Goal: Communication & Community: Participate in discussion

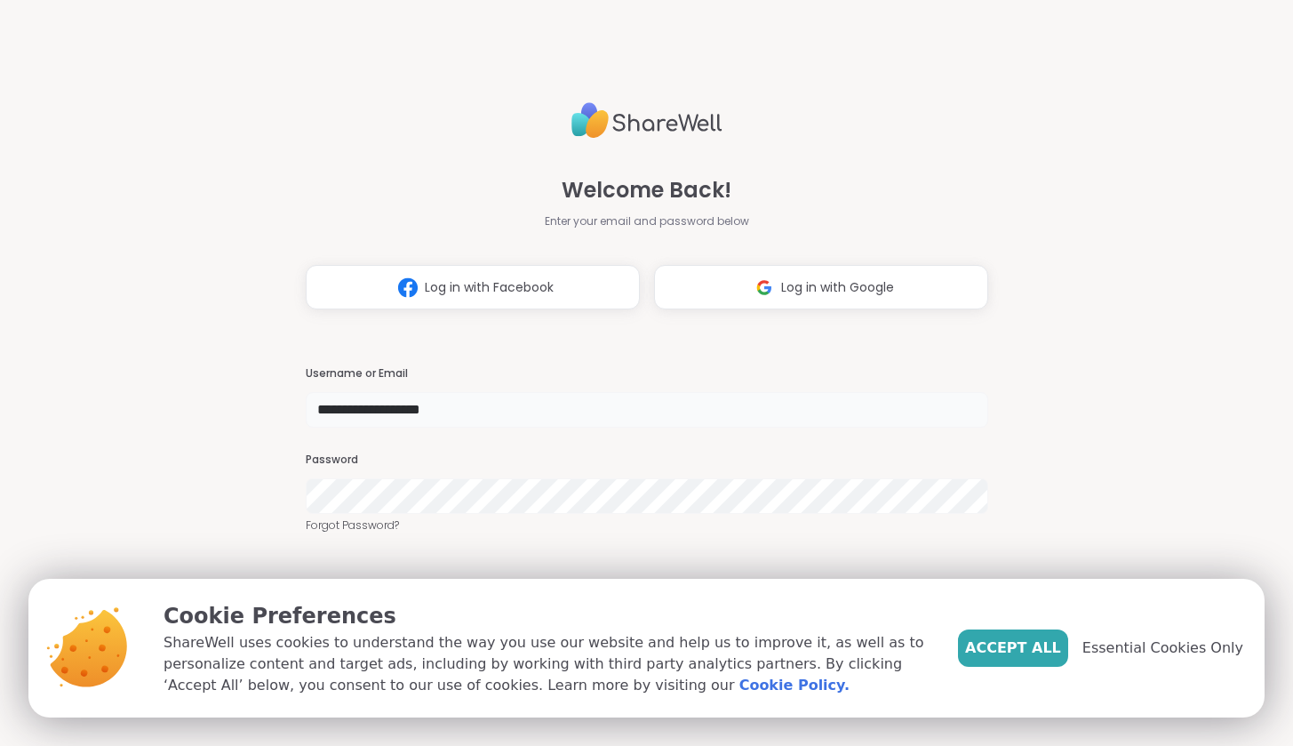
type input "**********"
click at [1003, 636] on button "Accept All" at bounding box center [1013, 647] width 110 height 37
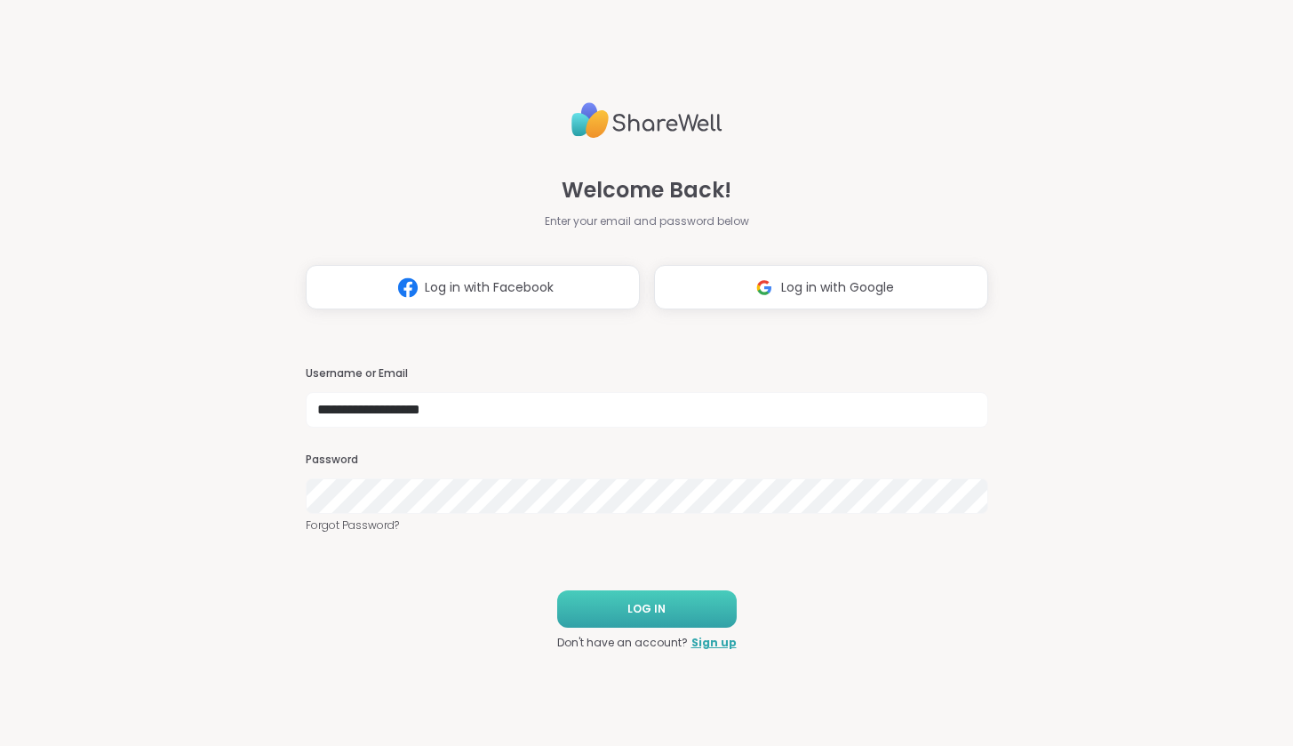
click at [642, 601] on span "LOG IN" at bounding box center [646, 609] width 38 height 16
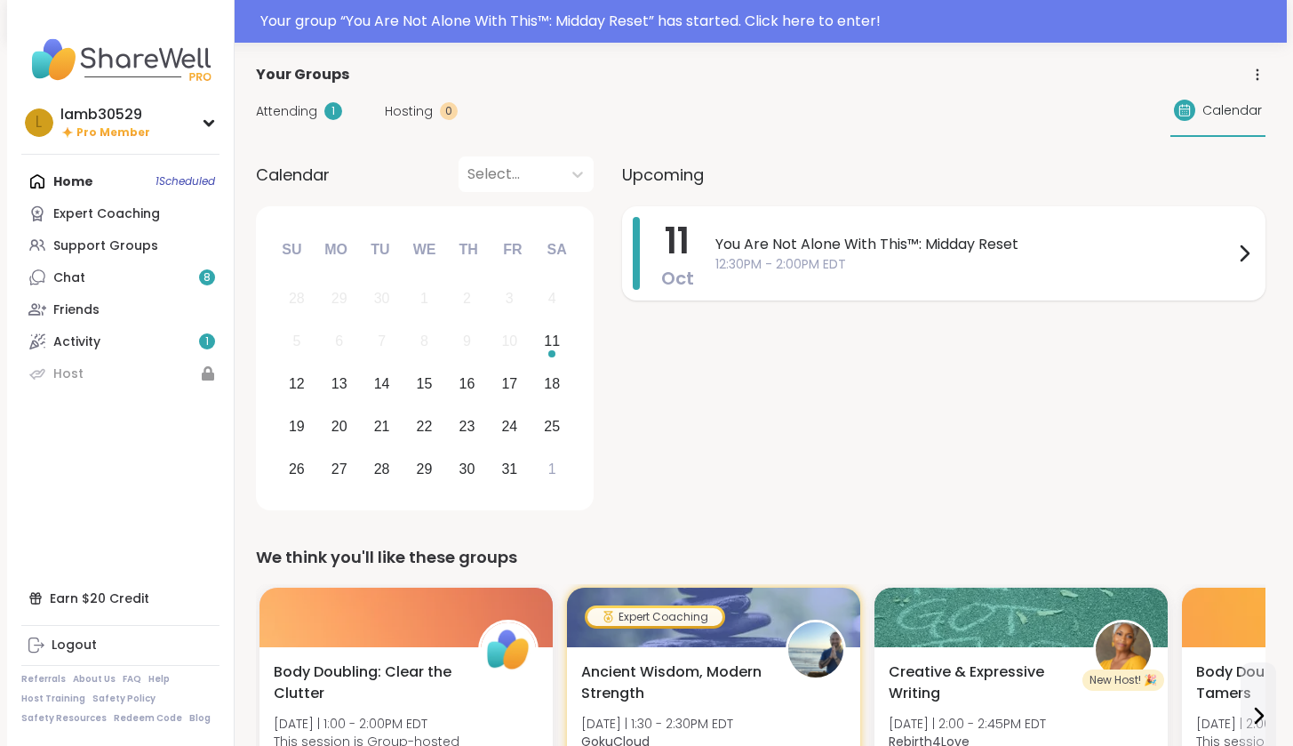
click at [816, 238] on span "You Are Not Alone With This™: Midday Reset" at bounding box center [974, 244] width 518 height 21
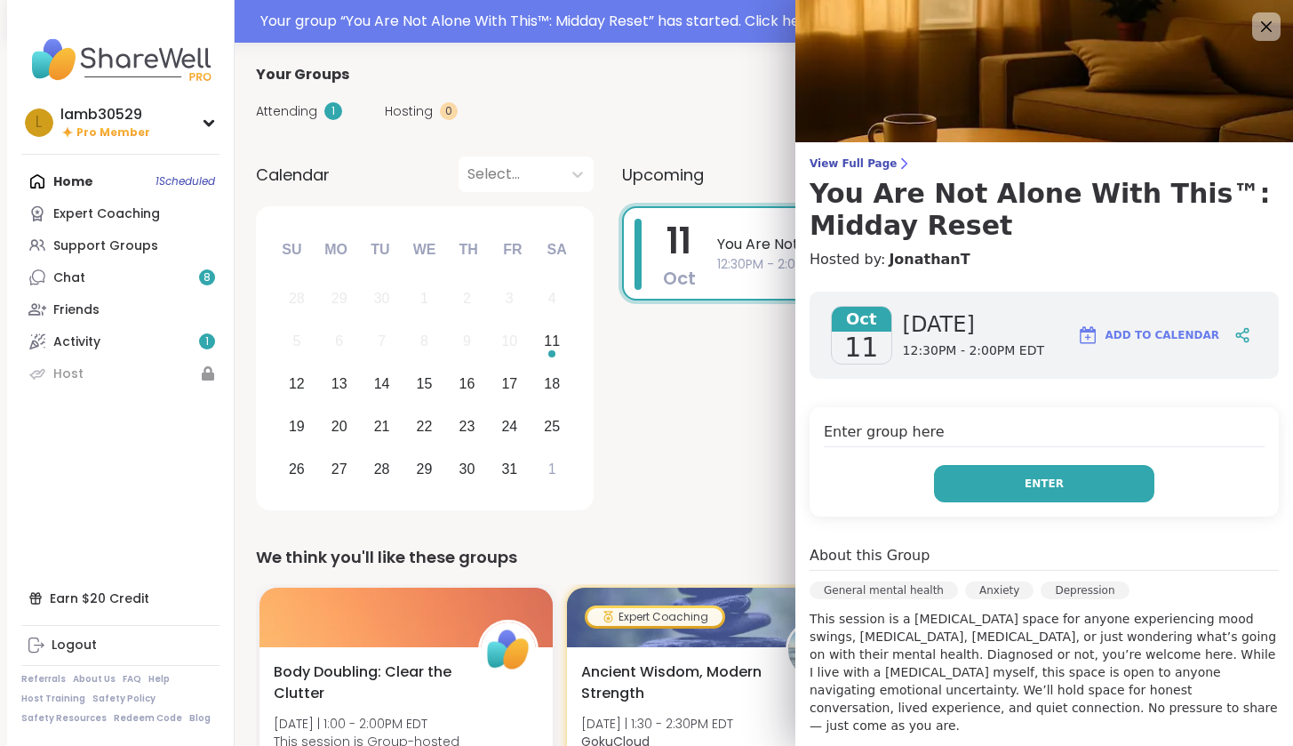
click at [1001, 492] on button "Enter" at bounding box center [1044, 483] width 220 height 37
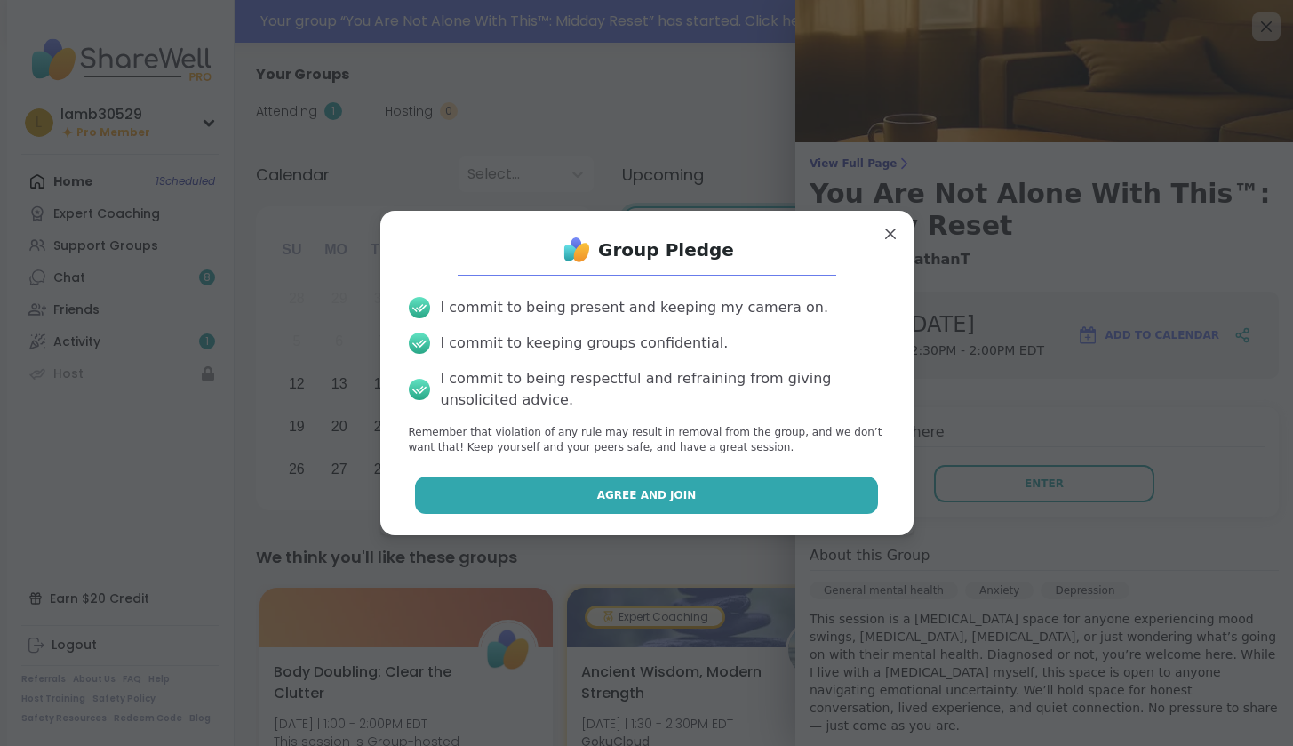
click at [714, 494] on button "Agree and Join" at bounding box center [646, 494] width 463 height 37
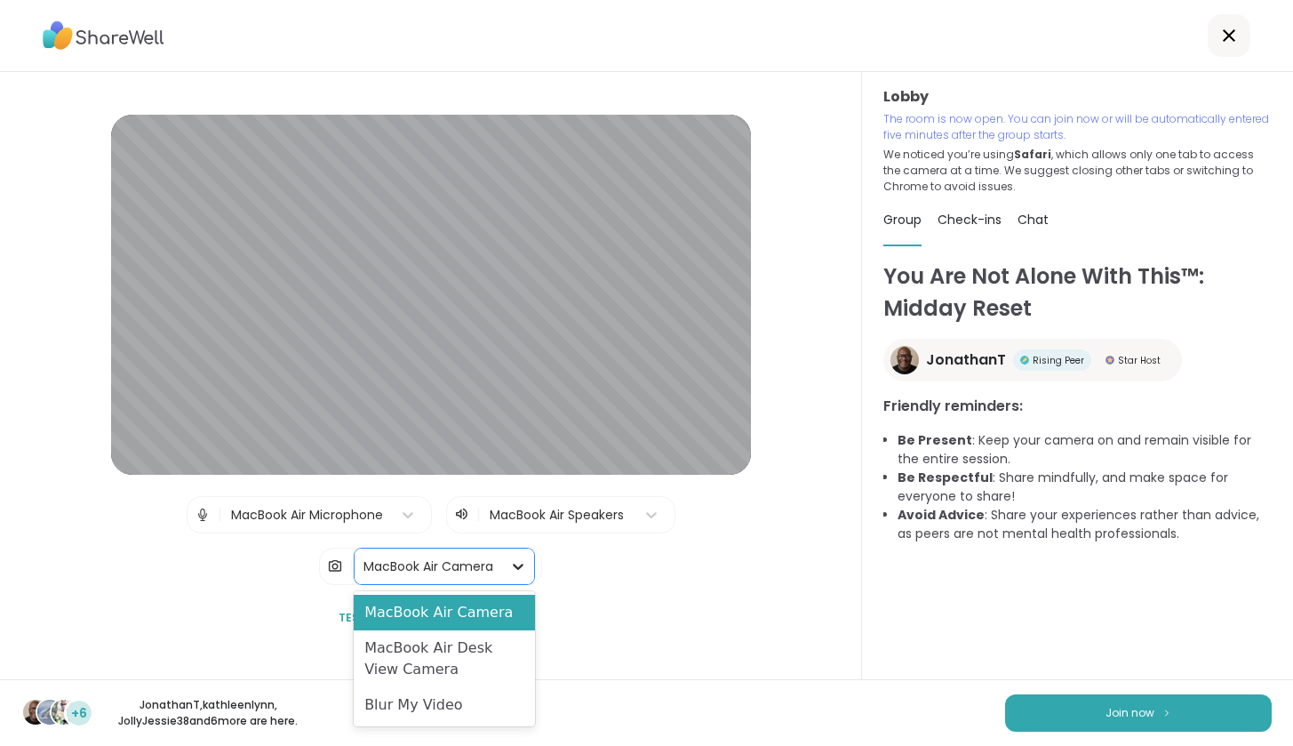
click at [523, 573] on icon at bounding box center [518, 566] width 18 height 18
click at [427, 714] on div "Blur My Video" at bounding box center [444, 705] width 180 height 36
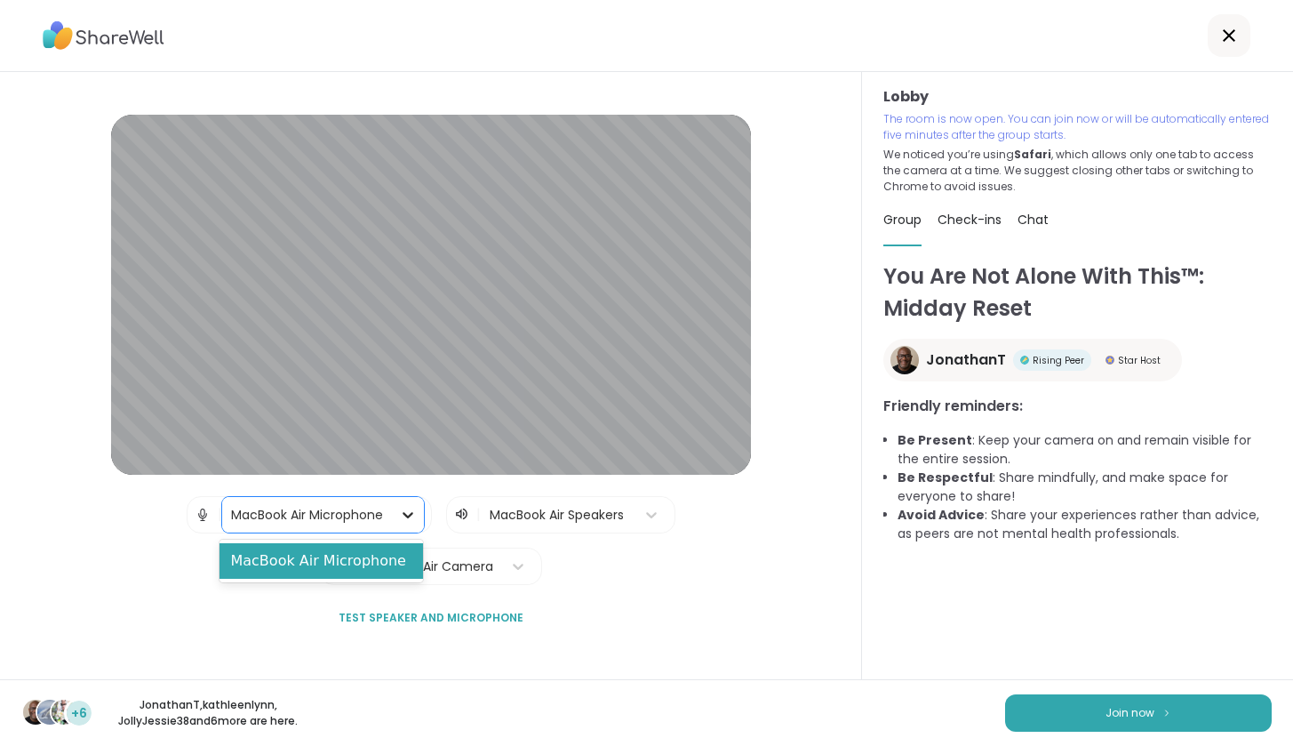
click at [401, 511] on icon at bounding box center [408, 515] width 18 height 18
click at [330, 567] on div "MacBook Air Microphone" at bounding box center [321, 561] width 204 height 36
click at [402, 513] on icon at bounding box center [408, 515] width 18 height 18
click at [401, 514] on icon at bounding box center [408, 515] width 18 height 18
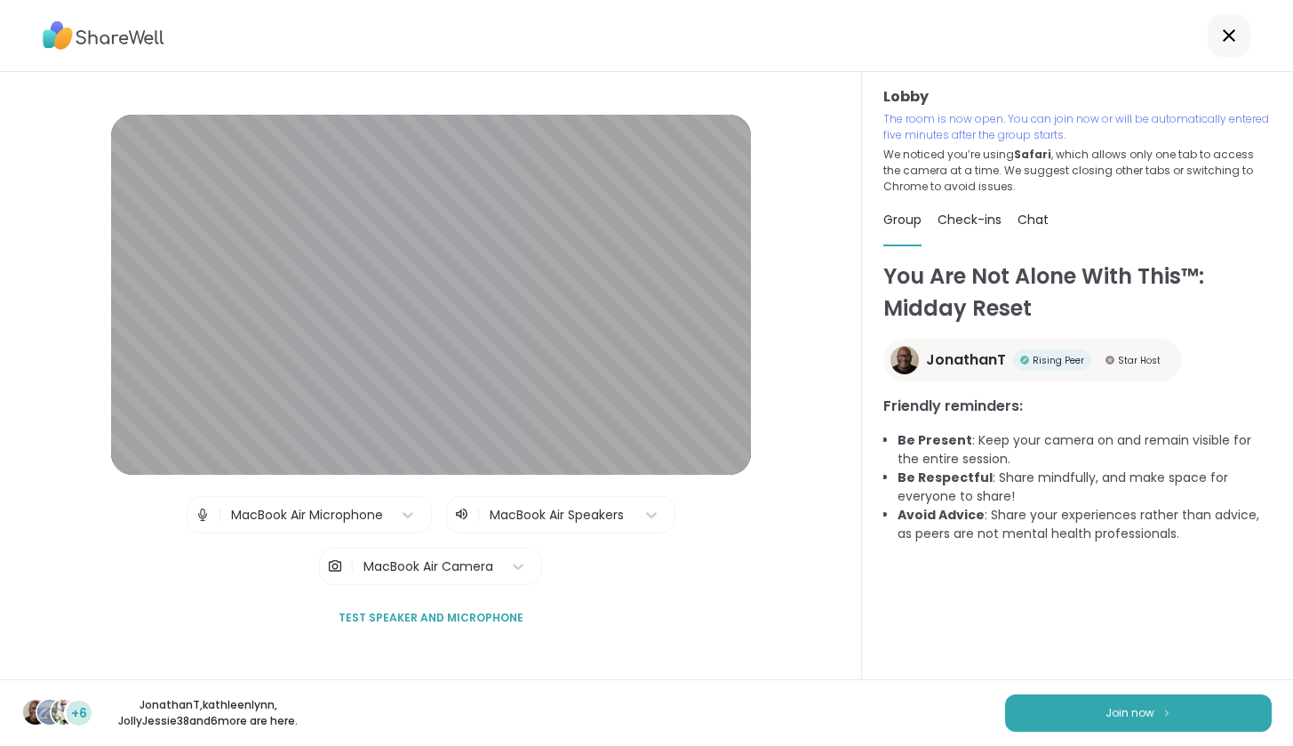
click at [424, 618] on span "Test speaker and microphone" at bounding box center [431, 618] width 185 height 16
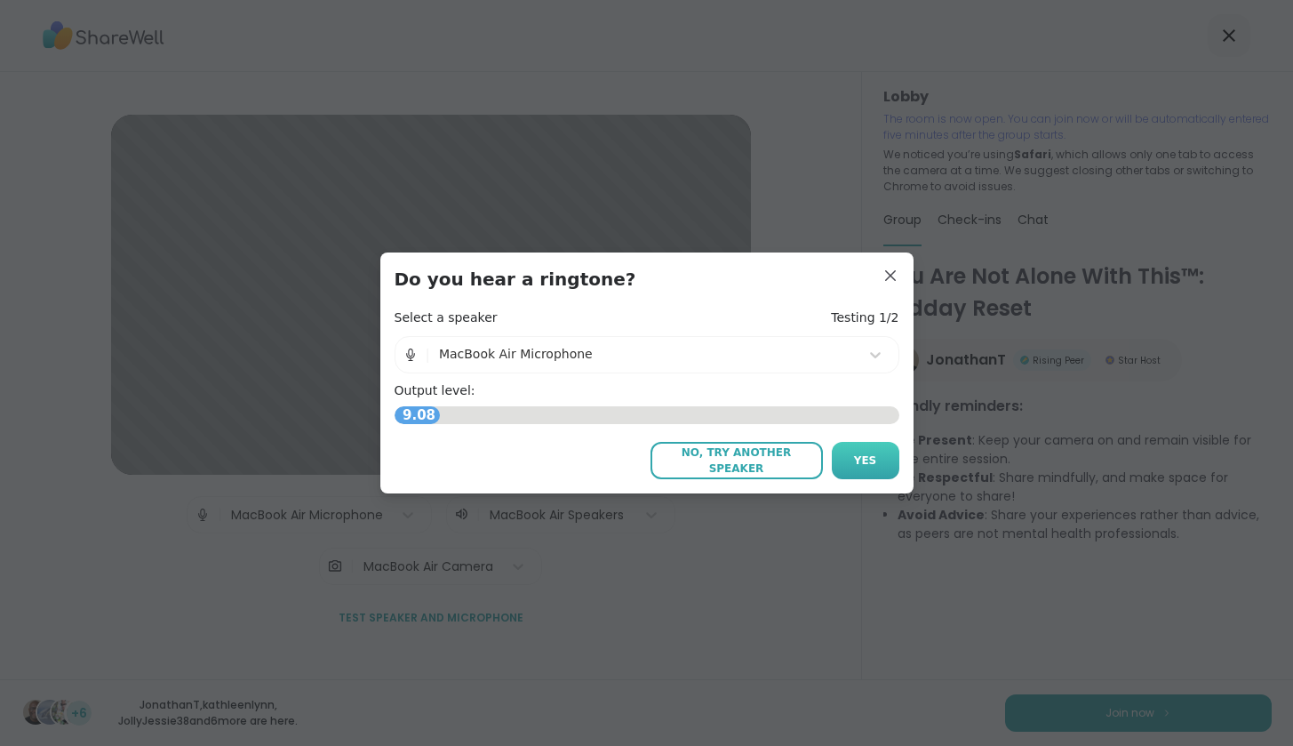
click at [854, 455] on span "Yes" at bounding box center [865, 460] width 23 height 16
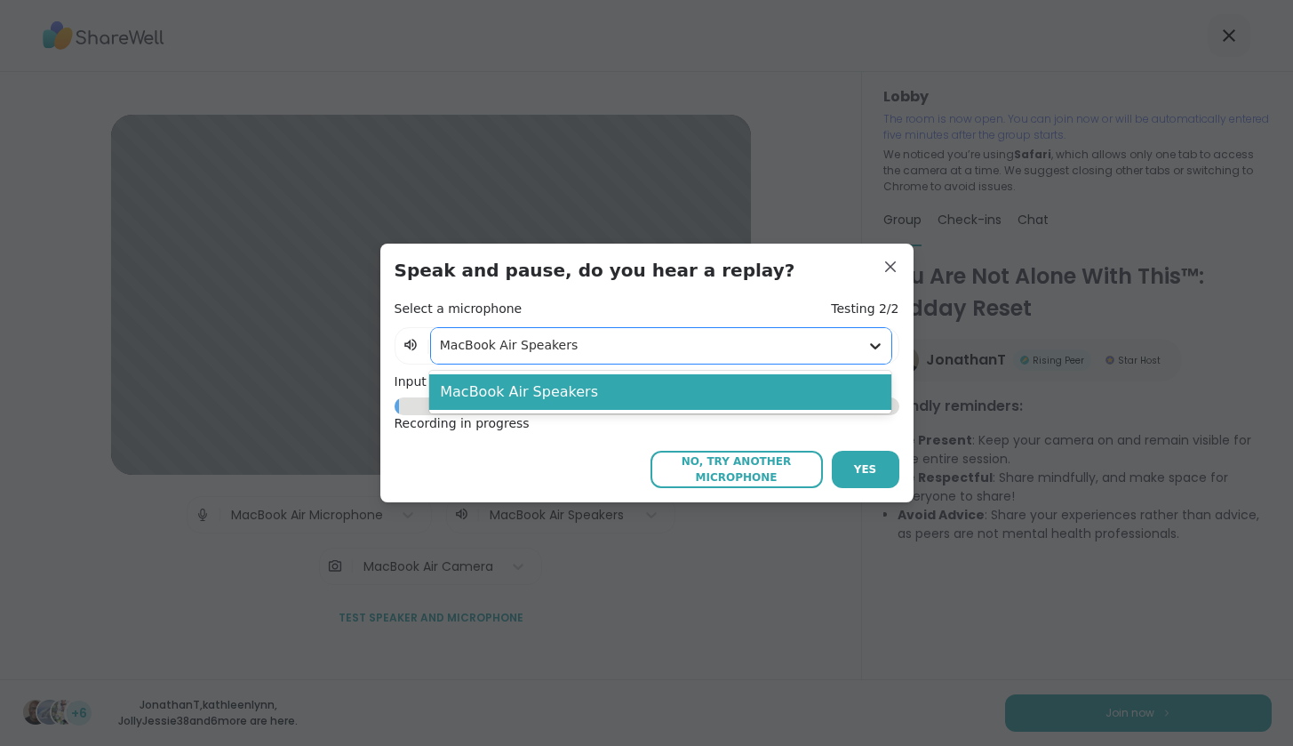
click at [871, 345] on icon at bounding box center [875, 346] width 11 height 6
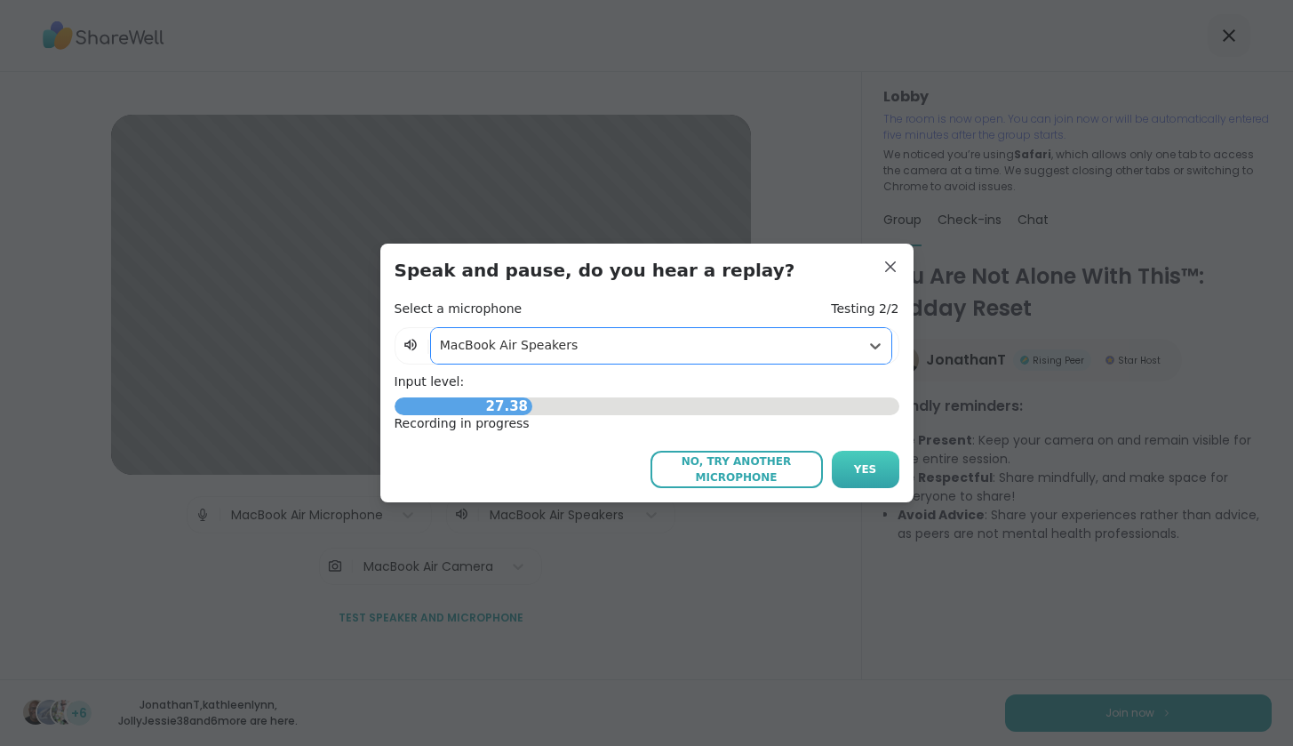
click at [866, 477] on button "Yes" at bounding box center [866, 469] width 68 height 37
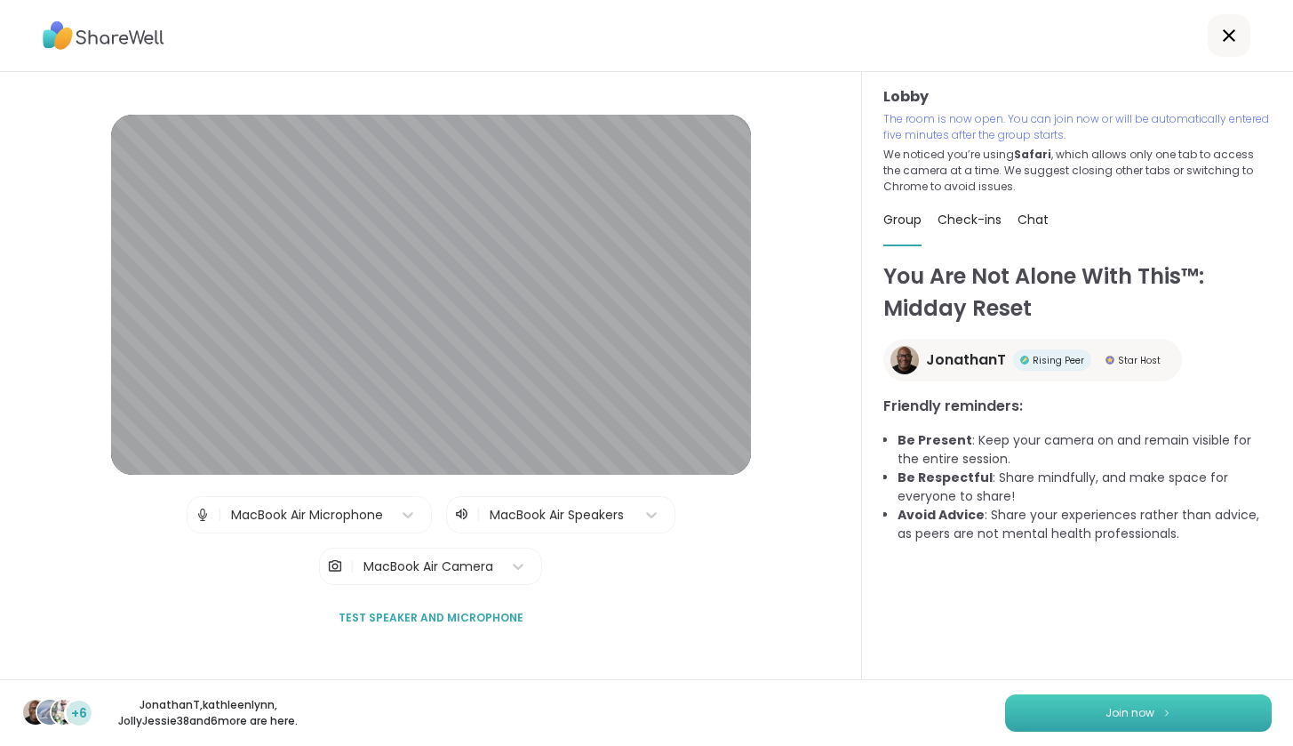
click at [1054, 701] on button "Join now" at bounding box center [1138, 712] width 267 height 37
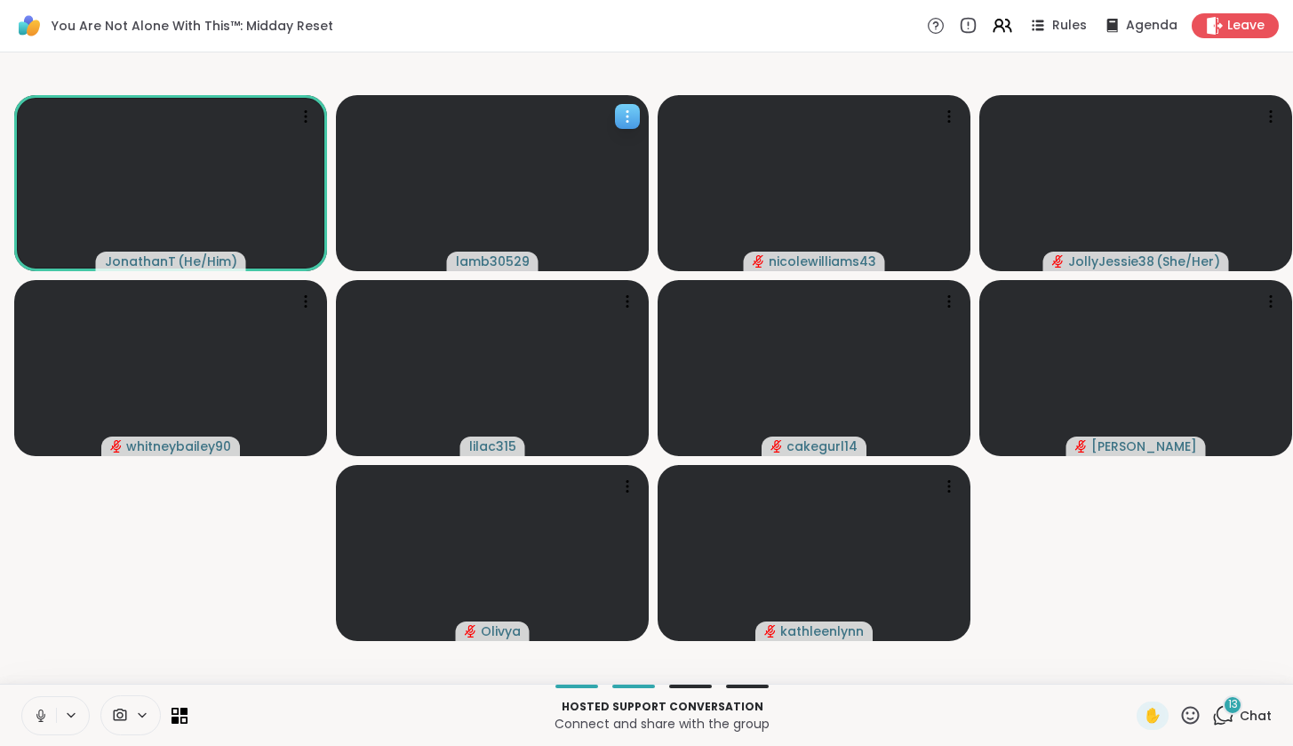
click at [627, 123] on icon at bounding box center [628, 117] width 18 height 18
click at [140, 724] on div at bounding box center [130, 715] width 60 height 40
click at [172, 657] on icon at bounding box center [168, 651] width 16 height 16
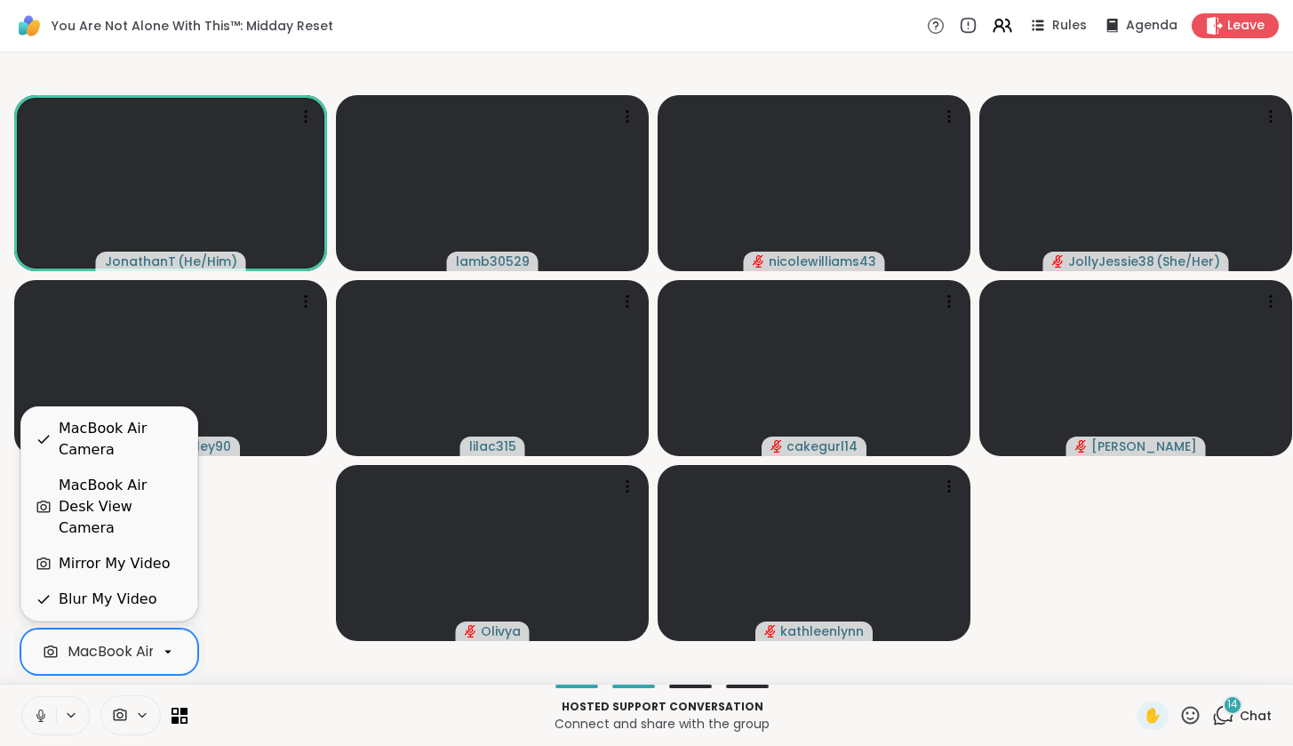
click at [100, 459] on div "MacBook Air Camera" at bounding box center [121, 439] width 124 height 43
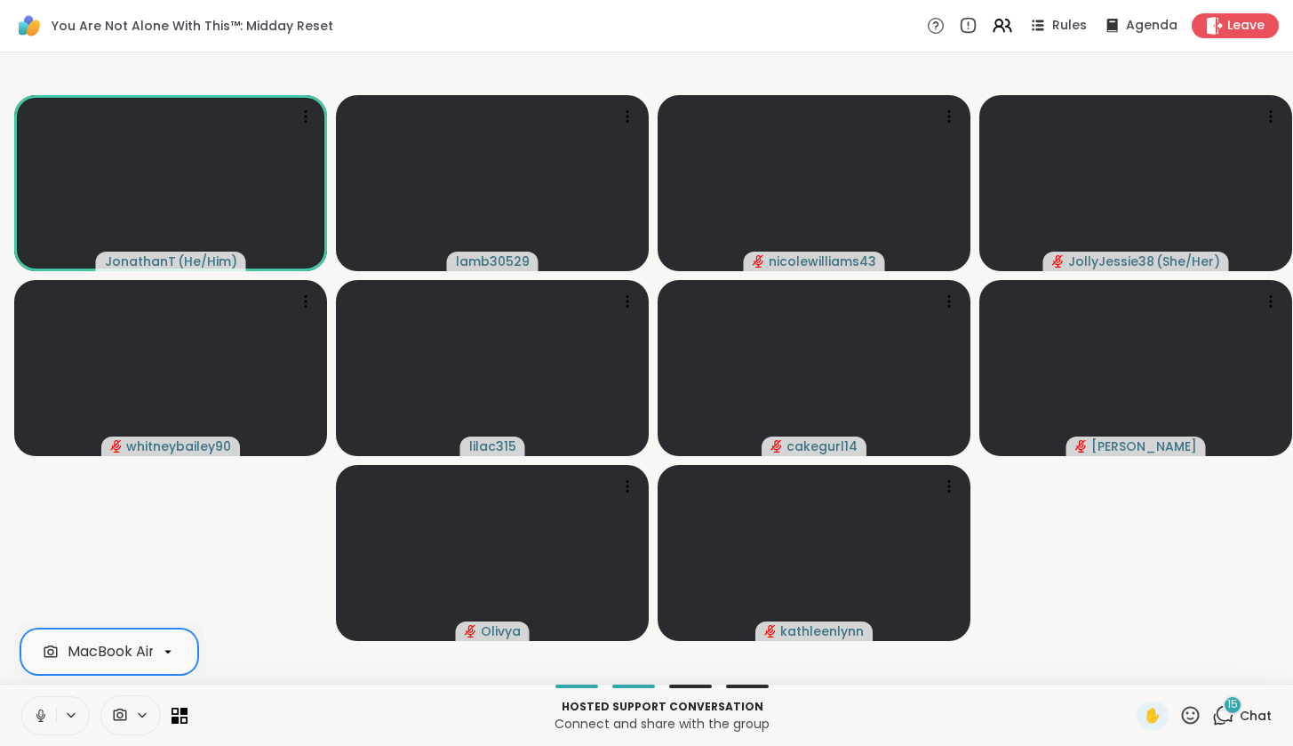
click at [76, 714] on icon at bounding box center [71, 714] width 14 height 15
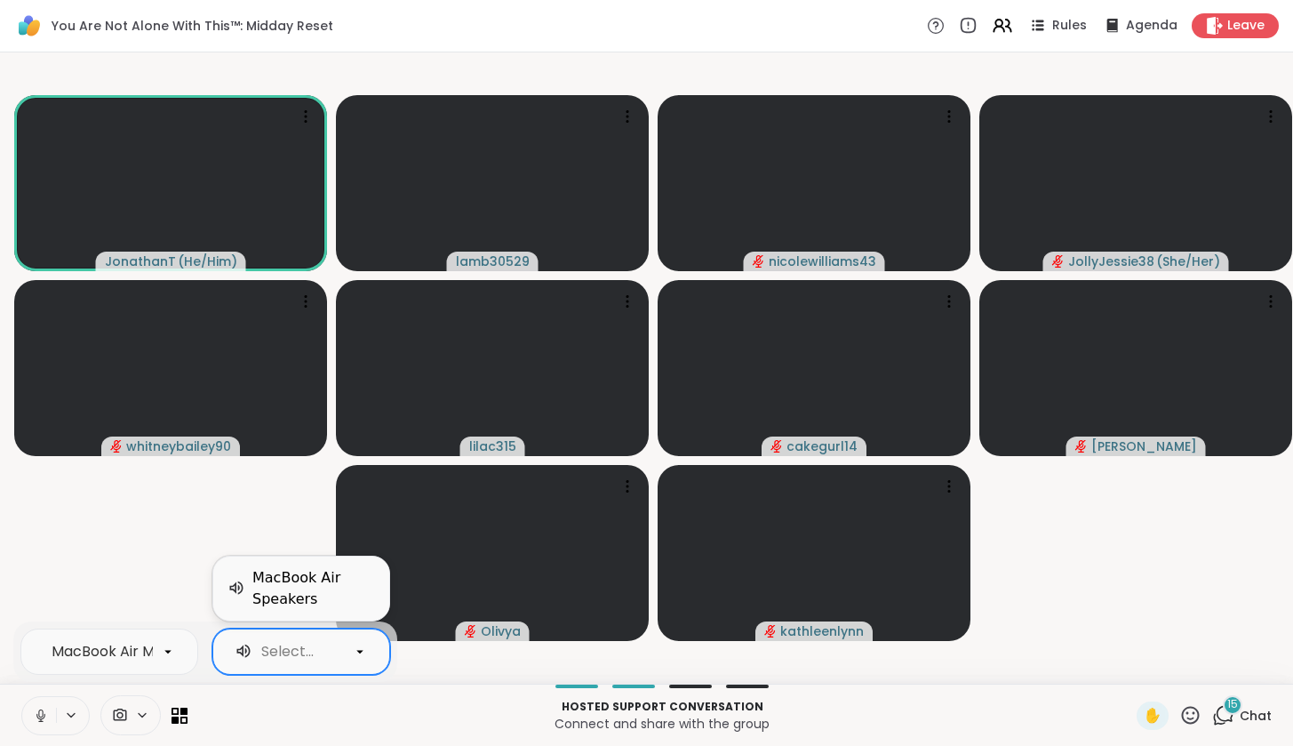
click at [359, 652] on icon at bounding box center [360, 651] width 16 height 16
click at [303, 658] on div "Select..." at bounding box center [287, 651] width 52 height 21
click at [45, 721] on icon at bounding box center [41, 715] width 16 height 16
click at [125, 717] on icon at bounding box center [120, 714] width 13 height 12
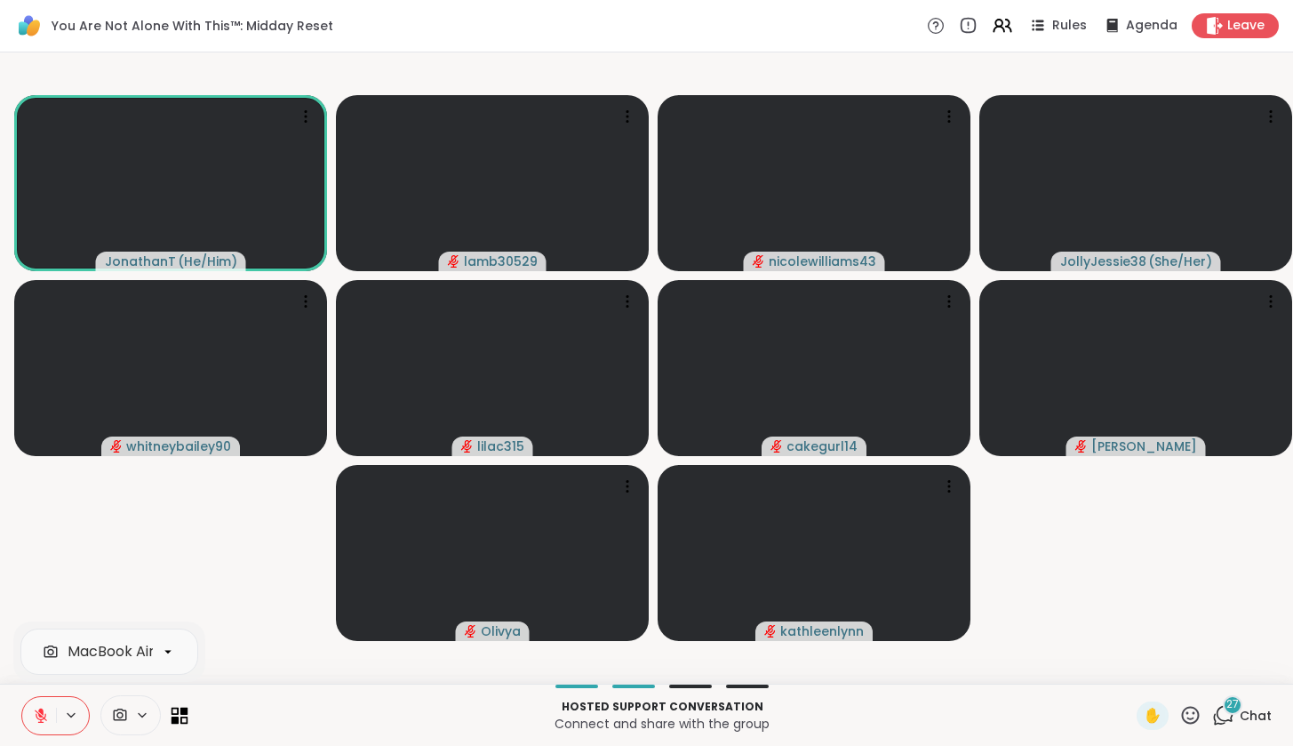
click at [183, 719] on icon at bounding box center [180, 714] width 17 height 17
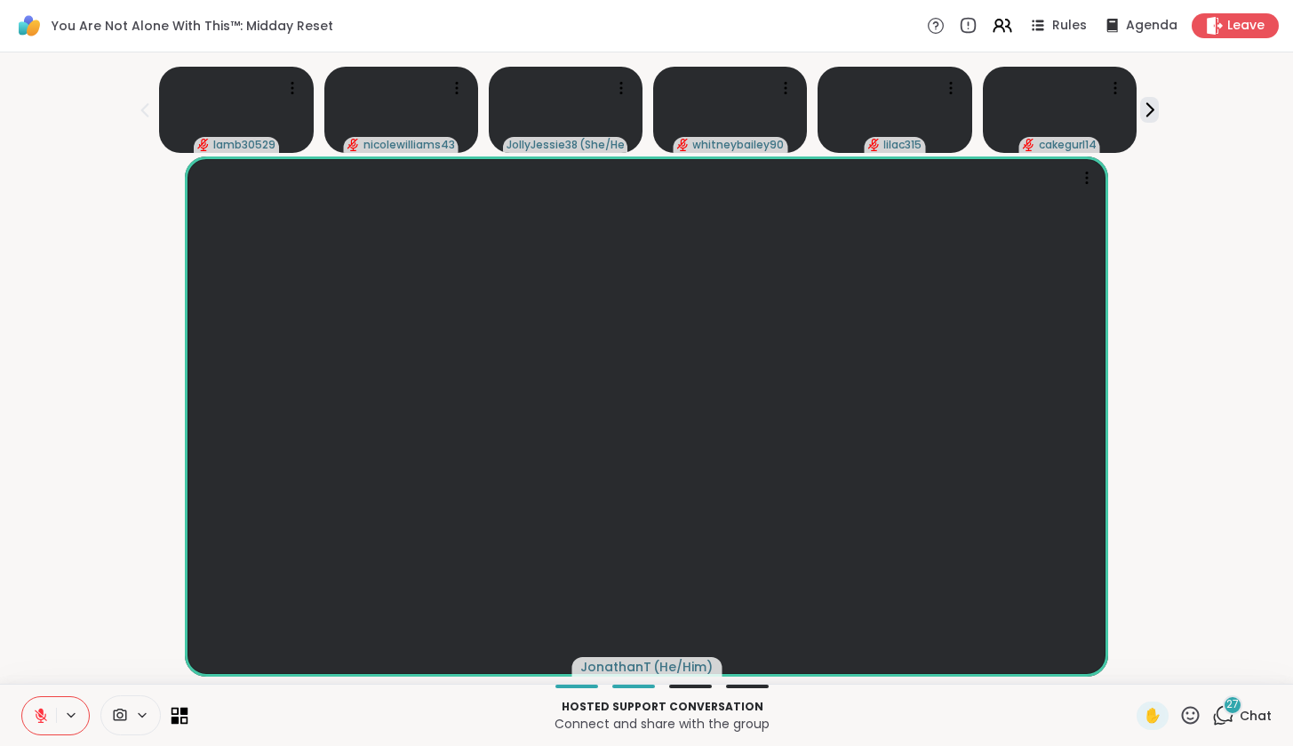
click at [183, 719] on icon at bounding box center [180, 714] width 17 height 17
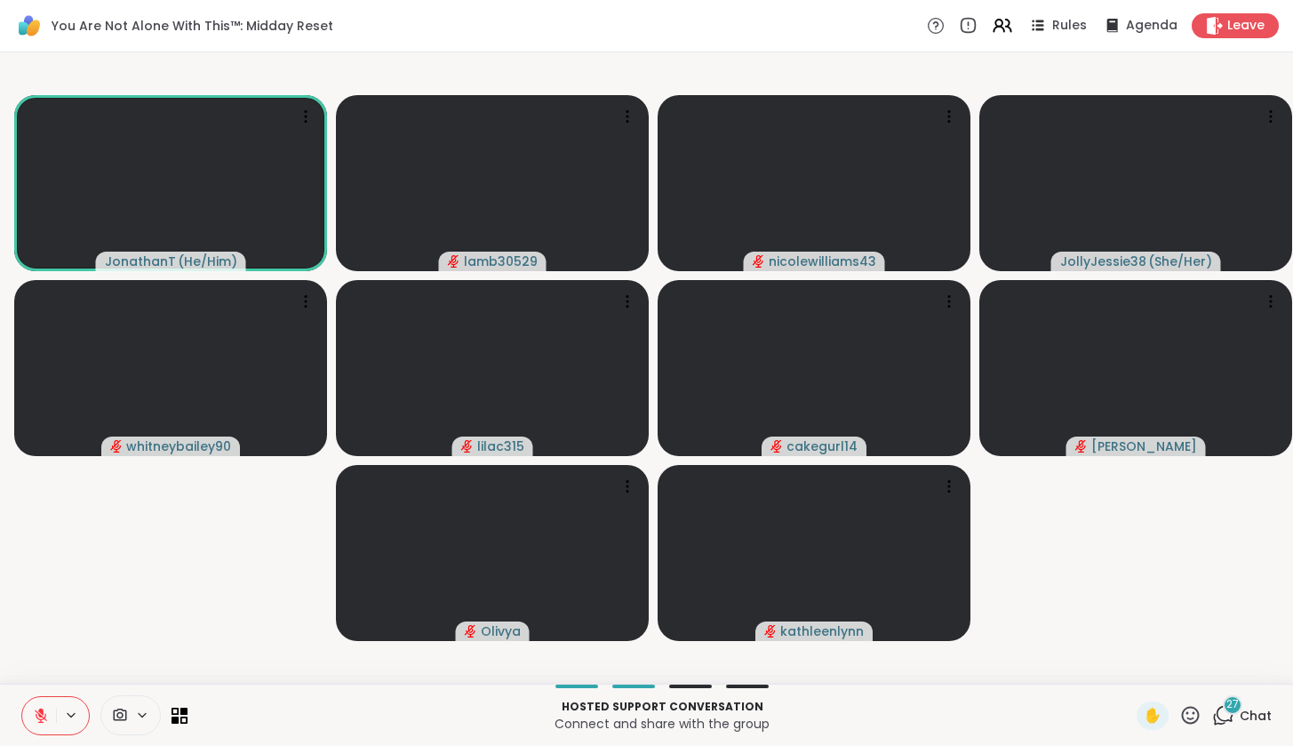
click at [695, 685] on div at bounding box center [690, 686] width 43 height 4
click at [631, 685] on div at bounding box center [633, 686] width 43 height 4
click at [745, 683] on div "Hosted support conversation Connect and share with the group ✋ 27 Chat" at bounding box center [646, 714] width 1293 height 62
click at [1235, 700] on span "27" at bounding box center [1232, 704] width 12 height 15
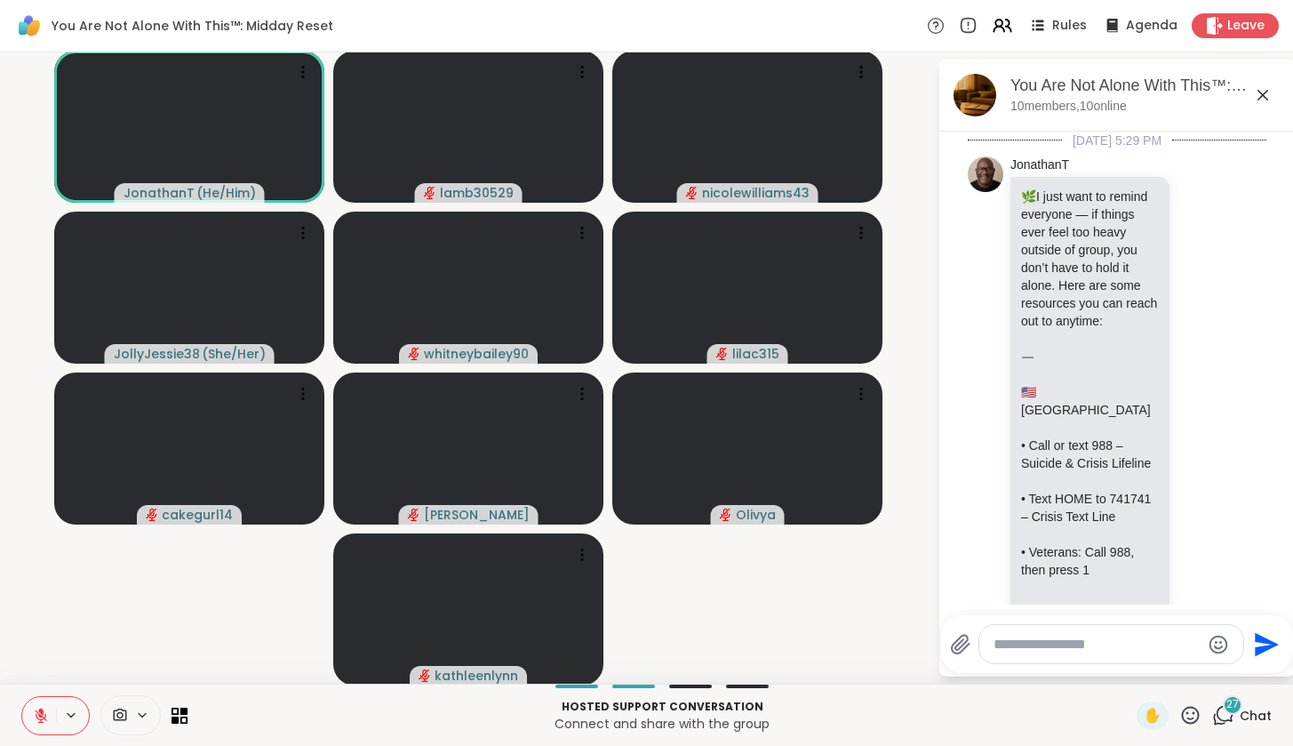
scroll to position [7522, 0]
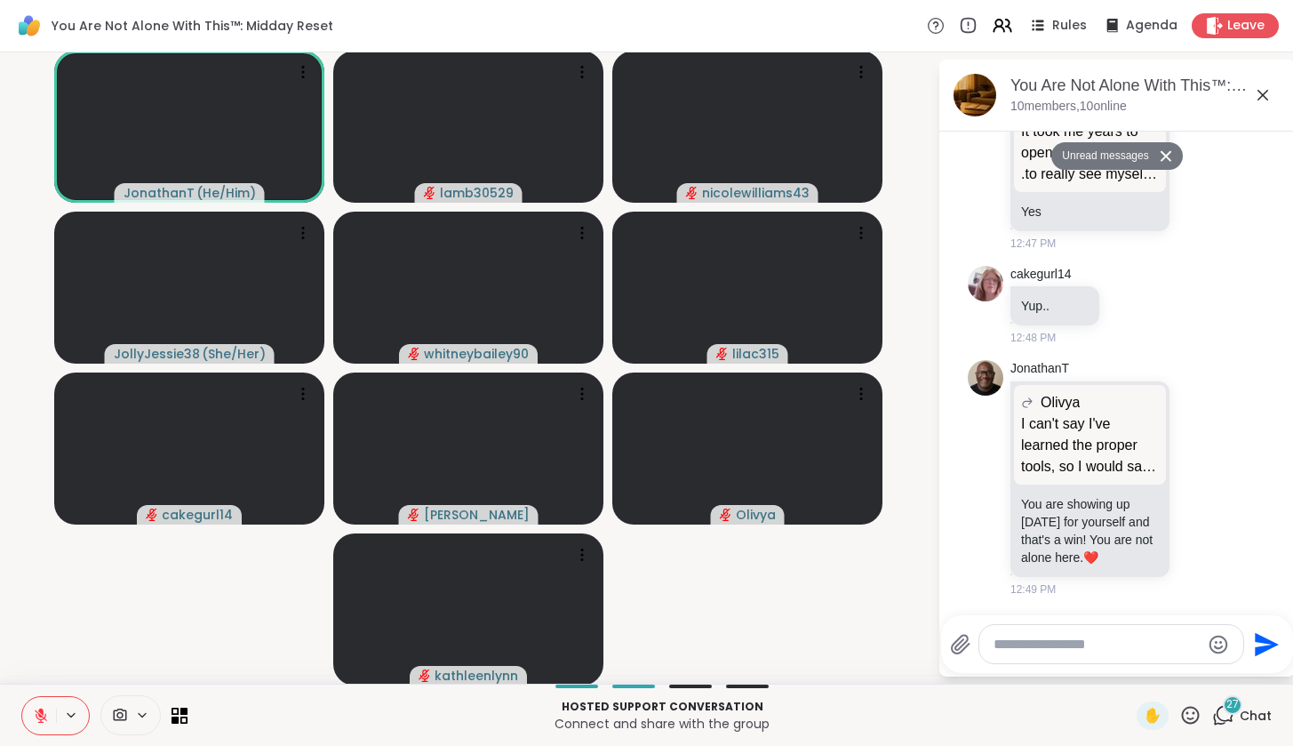
click at [1267, 94] on icon at bounding box center [1262, 94] width 21 height 21
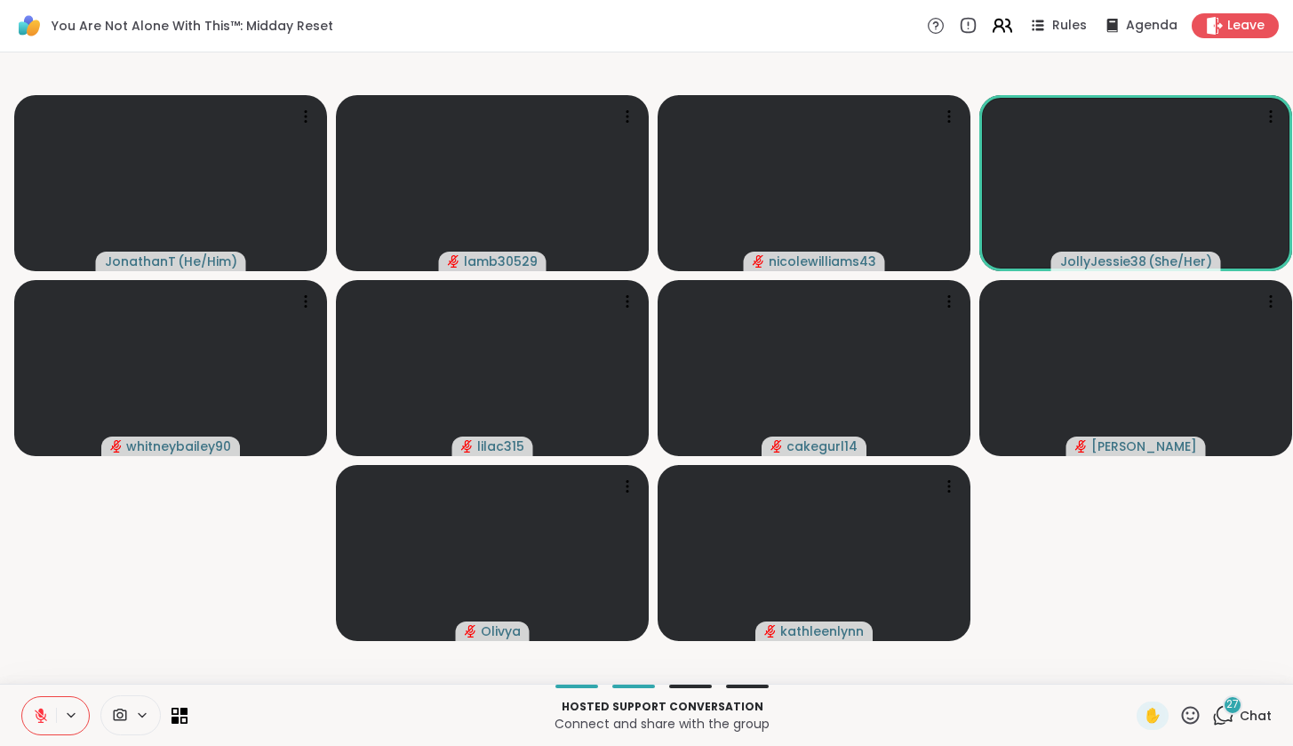
click at [1002, 28] on icon at bounding box center [1002, 25] width 22 height 22
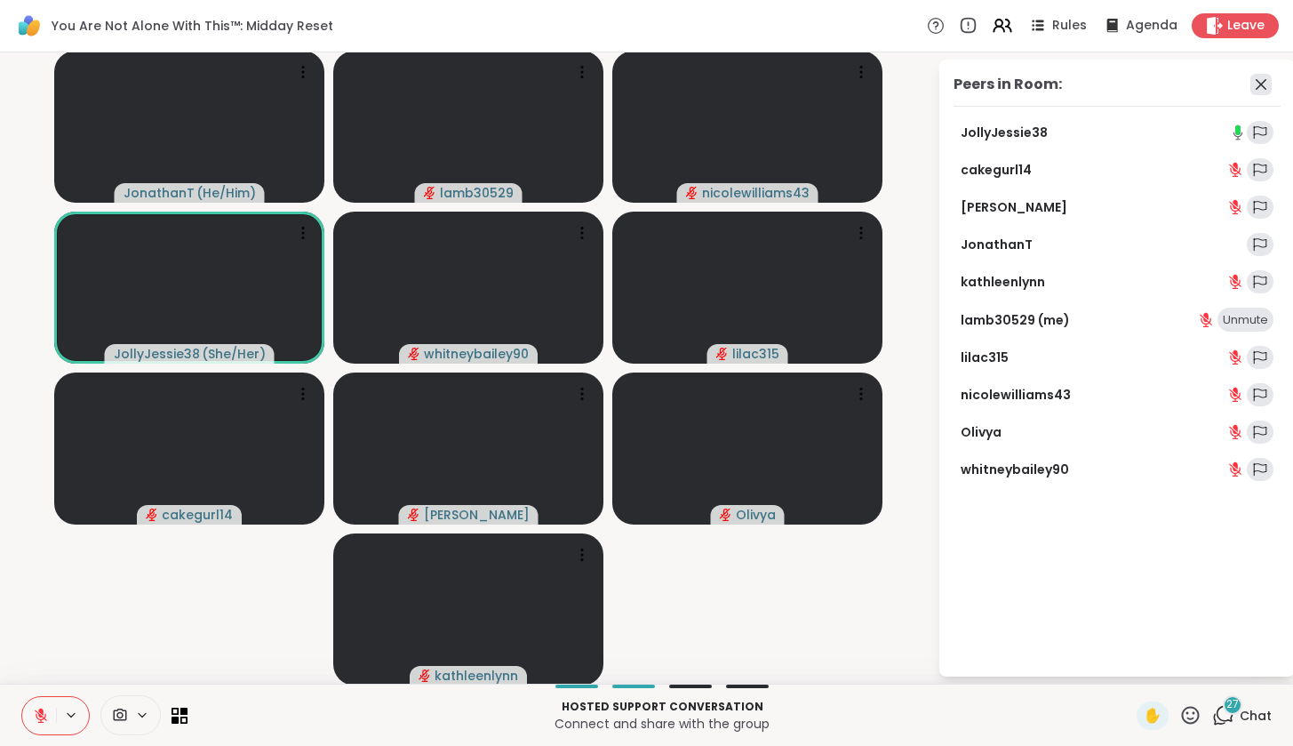
click at [1260, 82] on icon at bounding box center [1260, 84] width 21 height 21
